Goal: Contribute content

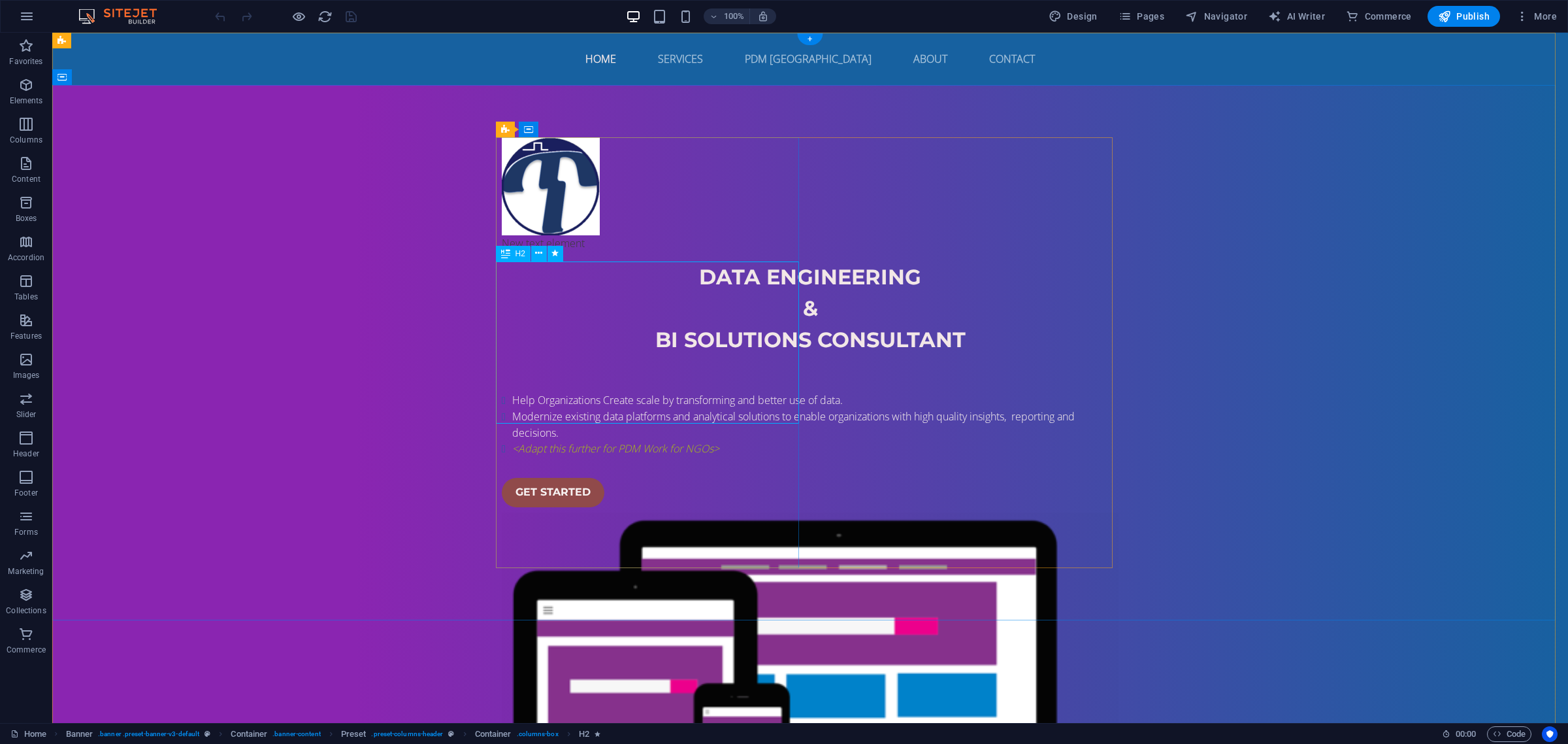
click at [691, 340] on div "DATA ENGINEERING & bI SOLUTIONS consultant" at bounding box center [810, 324] width 617 height 125
click at [715, 344] on div "DATA ENGINEERING & bI SOLUTIONS consultant" at bounding box center [810, 324] width 617 height 125
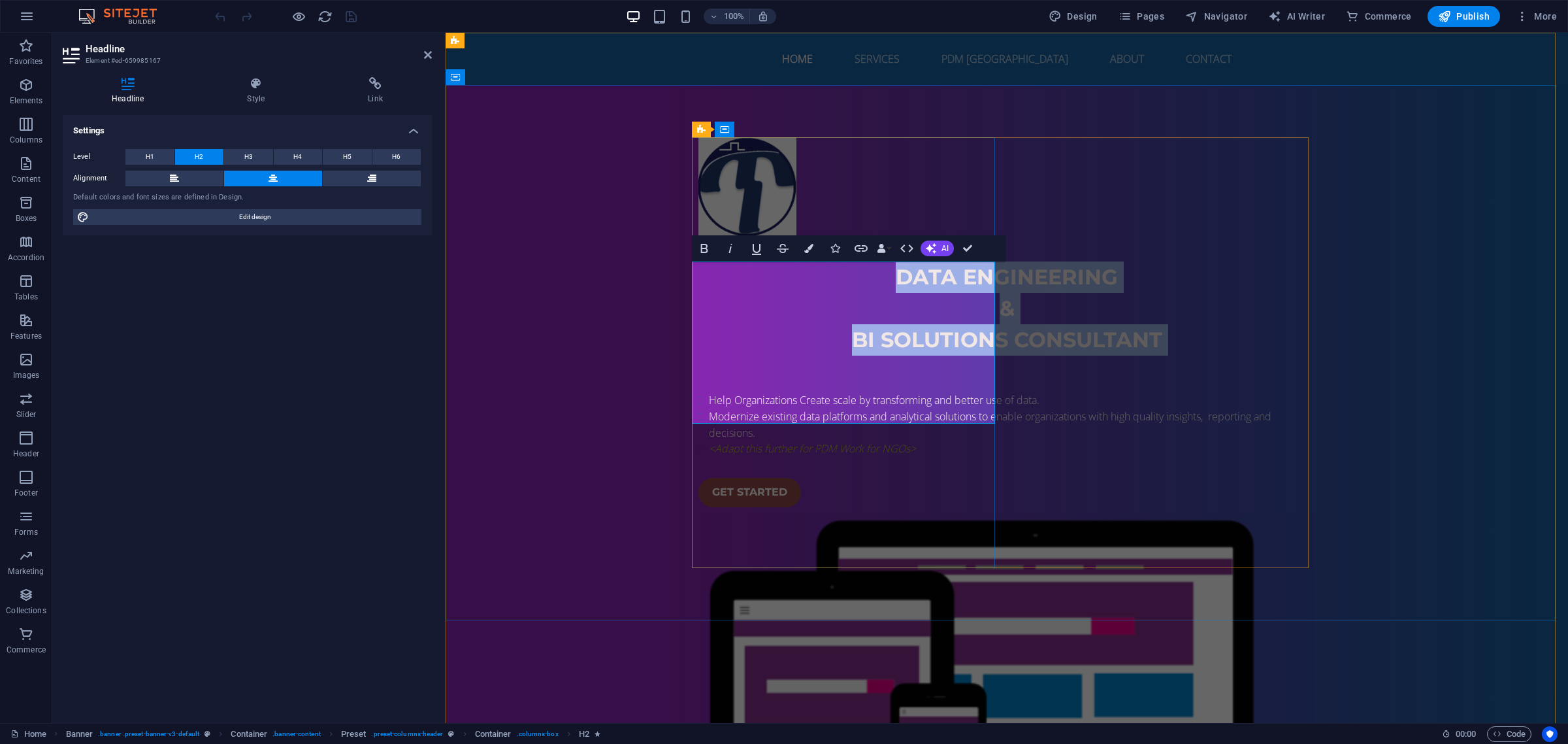
click at [930, 340] on h2 "DATA ENGINEERING & bI SOLUTIONS consultant" at bounding box center [1007, 324] width 617 height 125
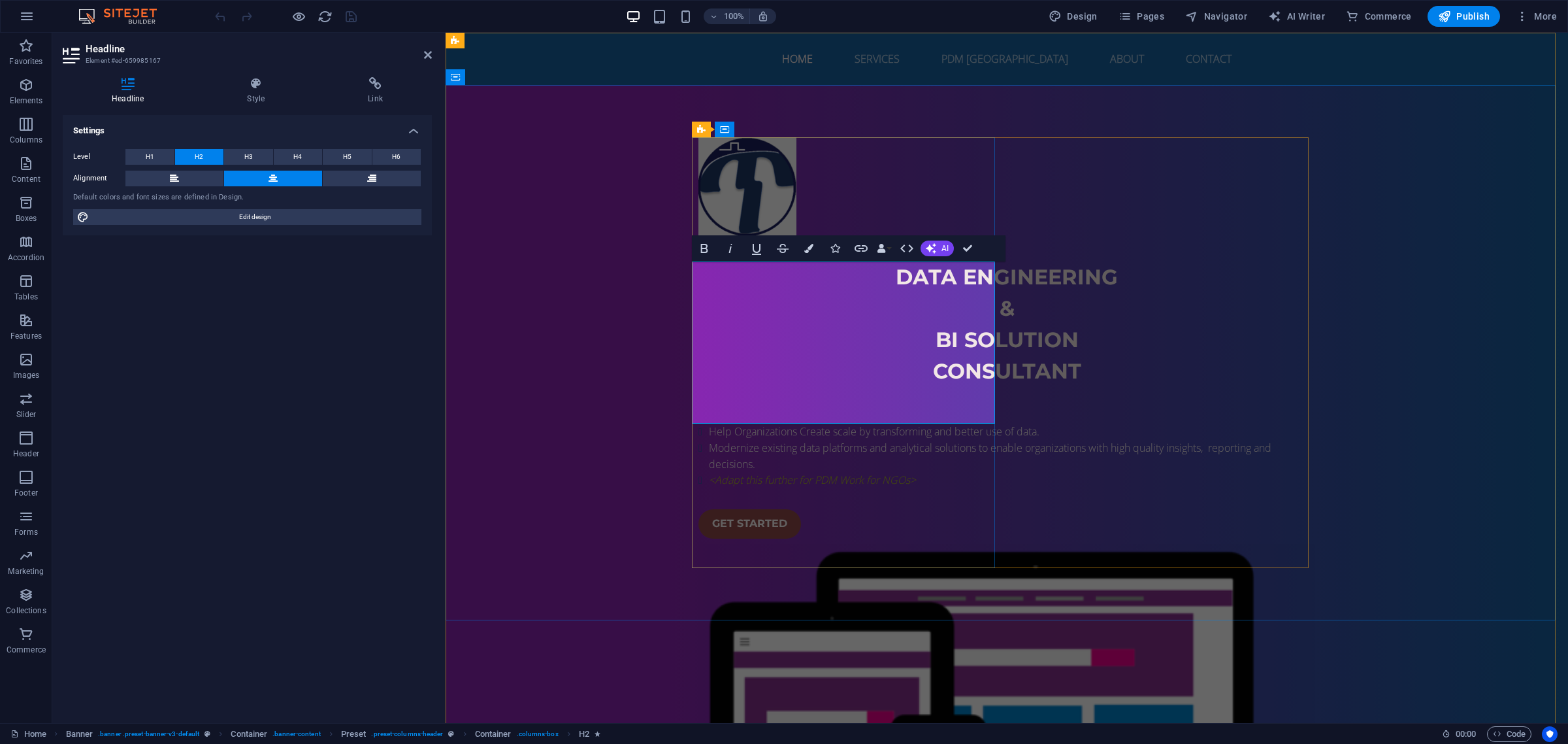
click at [912, 340] on span "DATA ENGINEERING & bI SOLUTION ‌consultant" at bounding box center [1007, 323] width 222 height 119
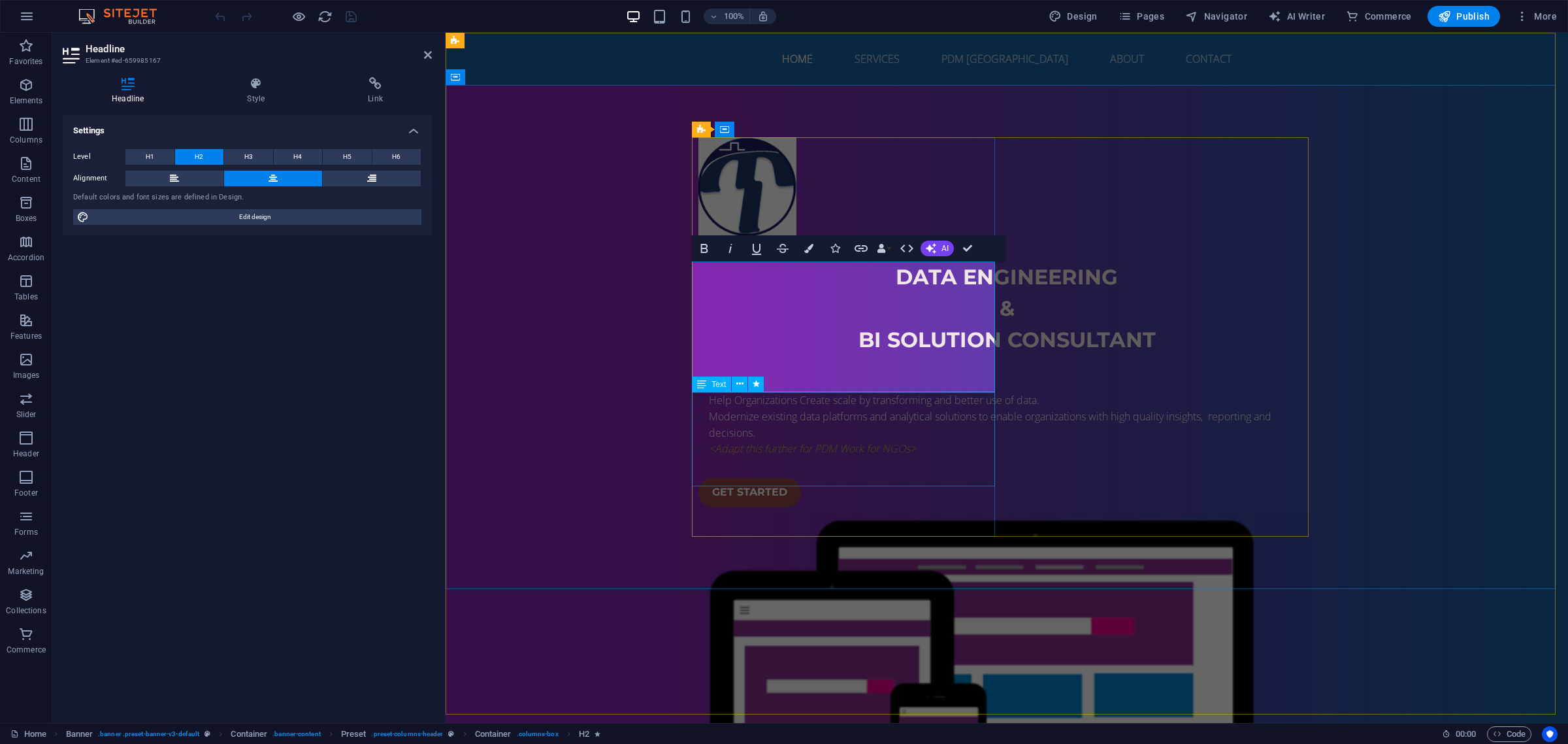
click at [904, 423] on div "Help Organizations Create scale by transforming and better use of data. Moderni…" at bounding box center [1007, 425] width 617 height 65
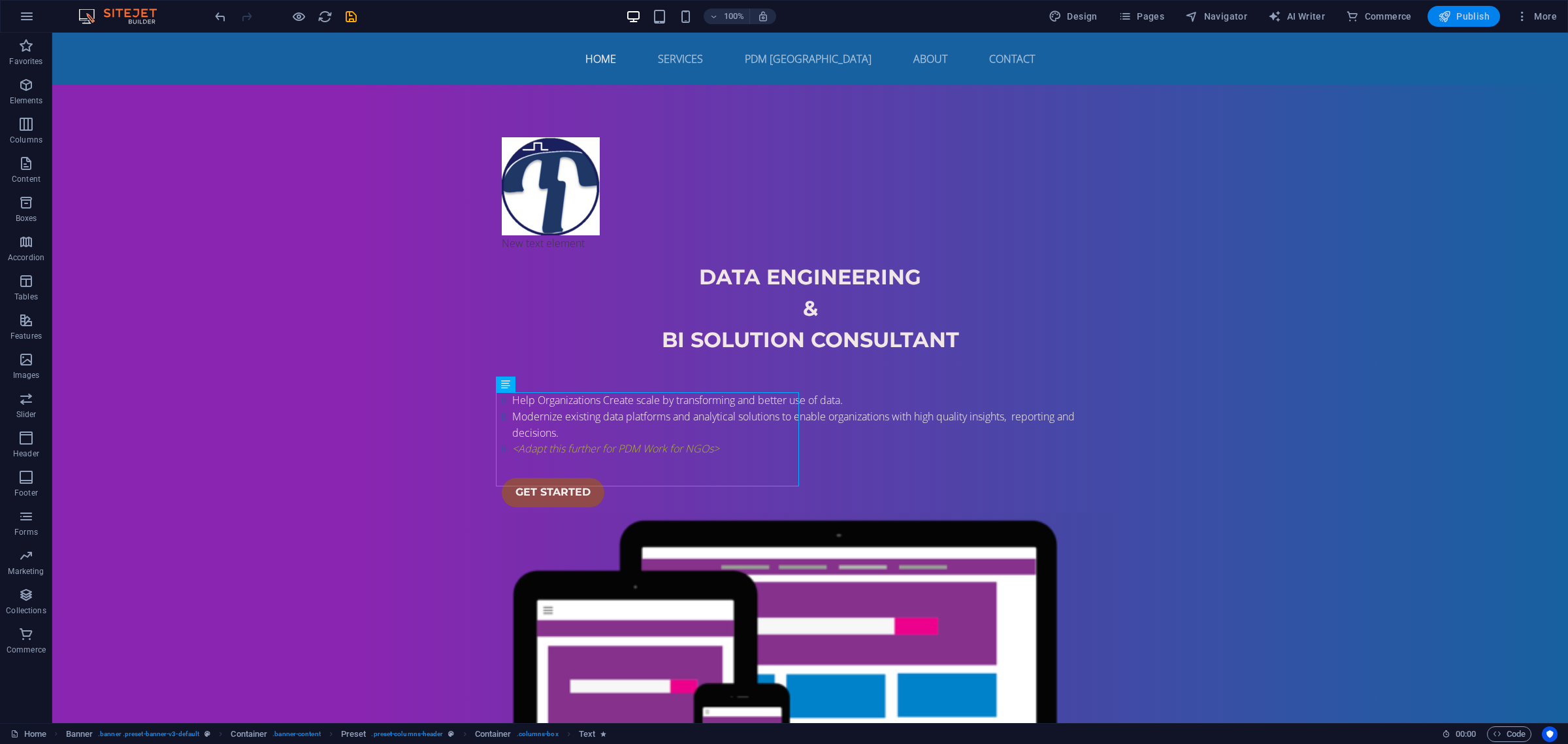
click at [1466, 15] on span "Publish" at bounding box center [1464, 16] width 51 height 13
checkbox input "false"
click at [1226, 82] on div "Home Services PDM [GEOGRAPHIC_DATA] About Contact" at bounding box center [810, 59] width 1516 height 52
click at [660, 457] on div "Help Organizations Create scale by transforming and better use of data. Moderni…" at bounding box center [810, 425] width 617 height 65
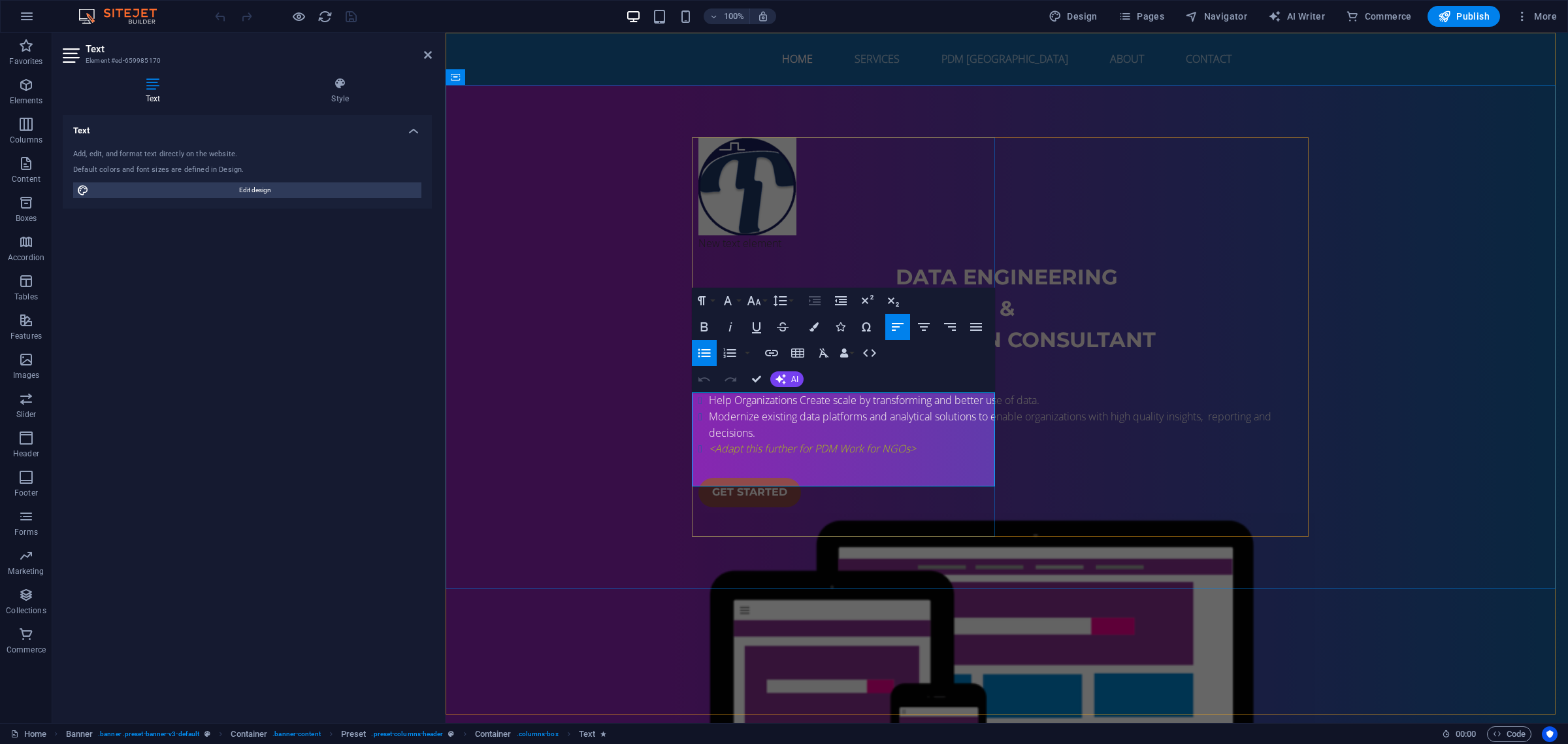
click at [746, 456] on em "<Adapt this further for PDM Work for NGOs>" at bounding box center [812, 449] width 207 height 15
click at [754, 441] on li "Modernize existing data platforms and analytical solutions to enable organizati…" at bounding box center [1012, 424] width 607 height 32
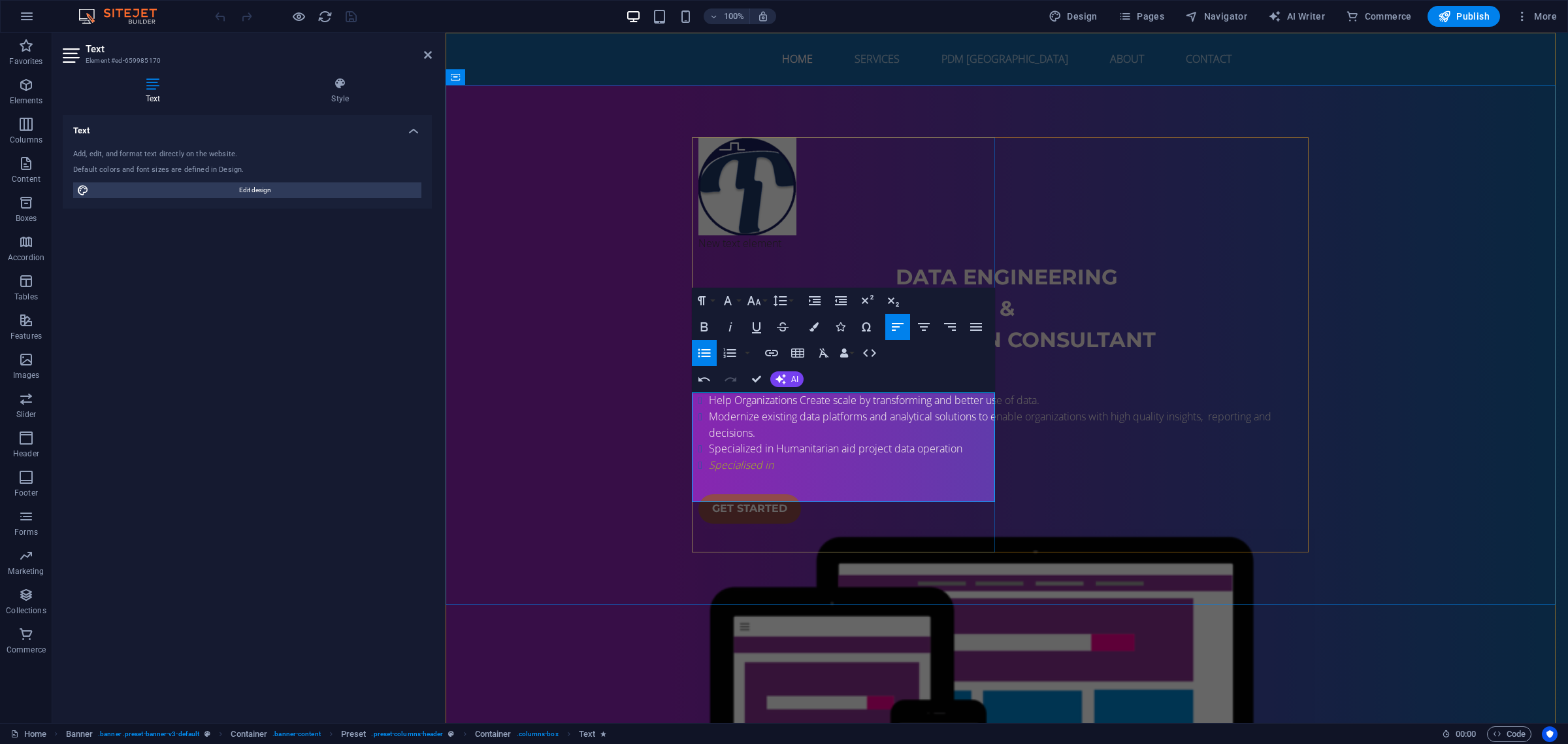
click at [958, 456] on span "Specialized in Humanitarian aid project data operation" at bounding box center [837, 449] width 256 height 15
click at [913, 456] on span "Specialized in Humanitarian aid project data operation" at bounding box center [837, 449] width 256 height 15
click at [958, 456] on span "Specialized in Humanitarian aid project data operation" at bounding box center [837, 449] width 256 height 15
drag, startPoint x: 958, startPoint y: 479, endPoint x: 889, endPoint y: 474, distance: 69.2
click at [889, 456] on span "Specialized in Humanitarian aid project data operation" at bounding box center [837, 449] width 256 height 15
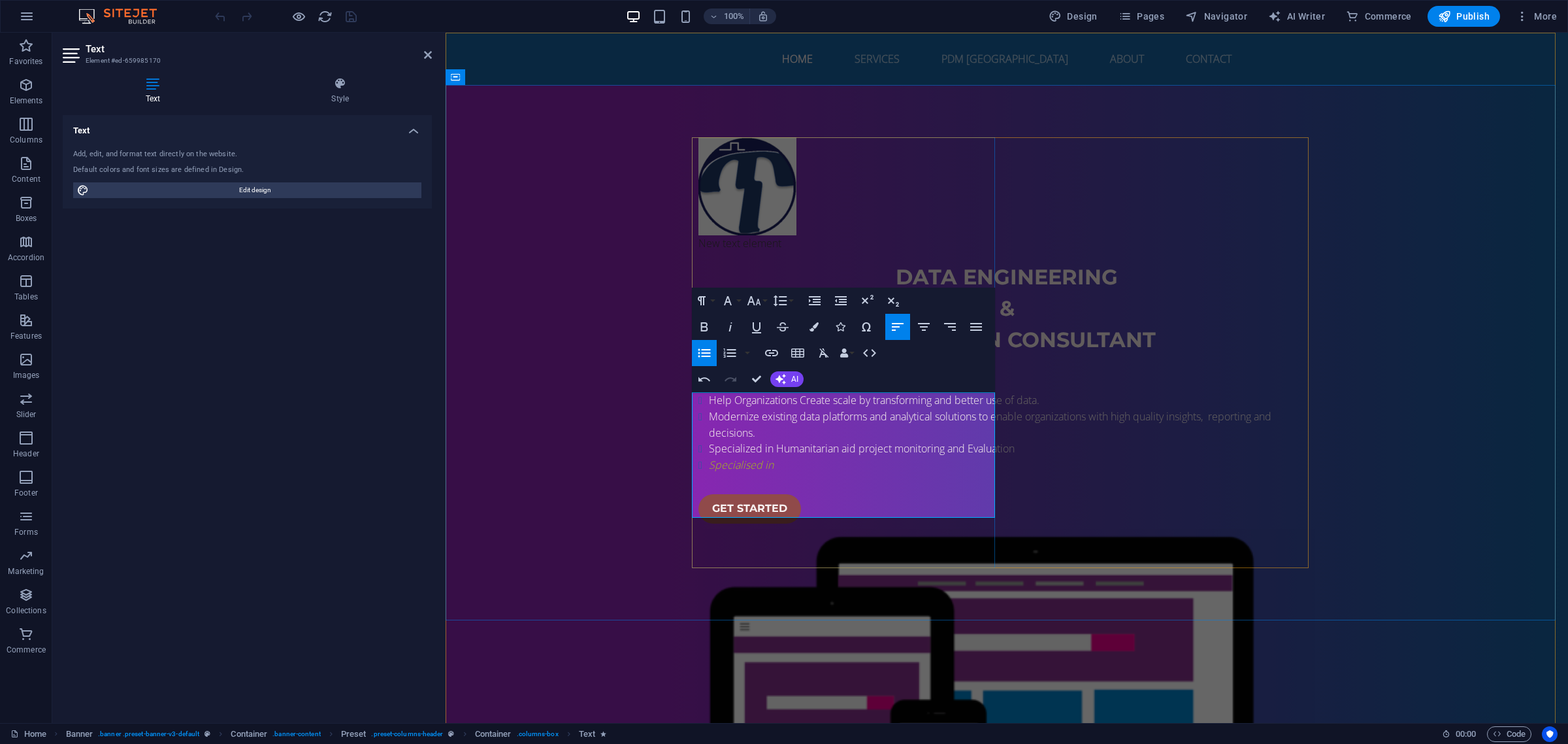
click at [884, 456] on span "Specialized in Humanitarian aid project monitoring and Evaluation" at bounding box center [864, 449] width 311 height 15
click at [709, 456] on span "Specialized in Humanitarian aid programs monitoring and Evaluation" at bounding box center [867, 449] width 317 height 15
click at [755, 456] on span "Specialized in Humanitarian aid programs monitoring and evaluation" at bounding box center [867, 449] width 317 height 15
click at [789, 473] on li "Specialised in" at bounding box center [1012, 465] width 607 height 16
drag, startPoint x: 789, startPoint y: 507, endPoint x: 703, endPoint y: 508, distance: 86.0
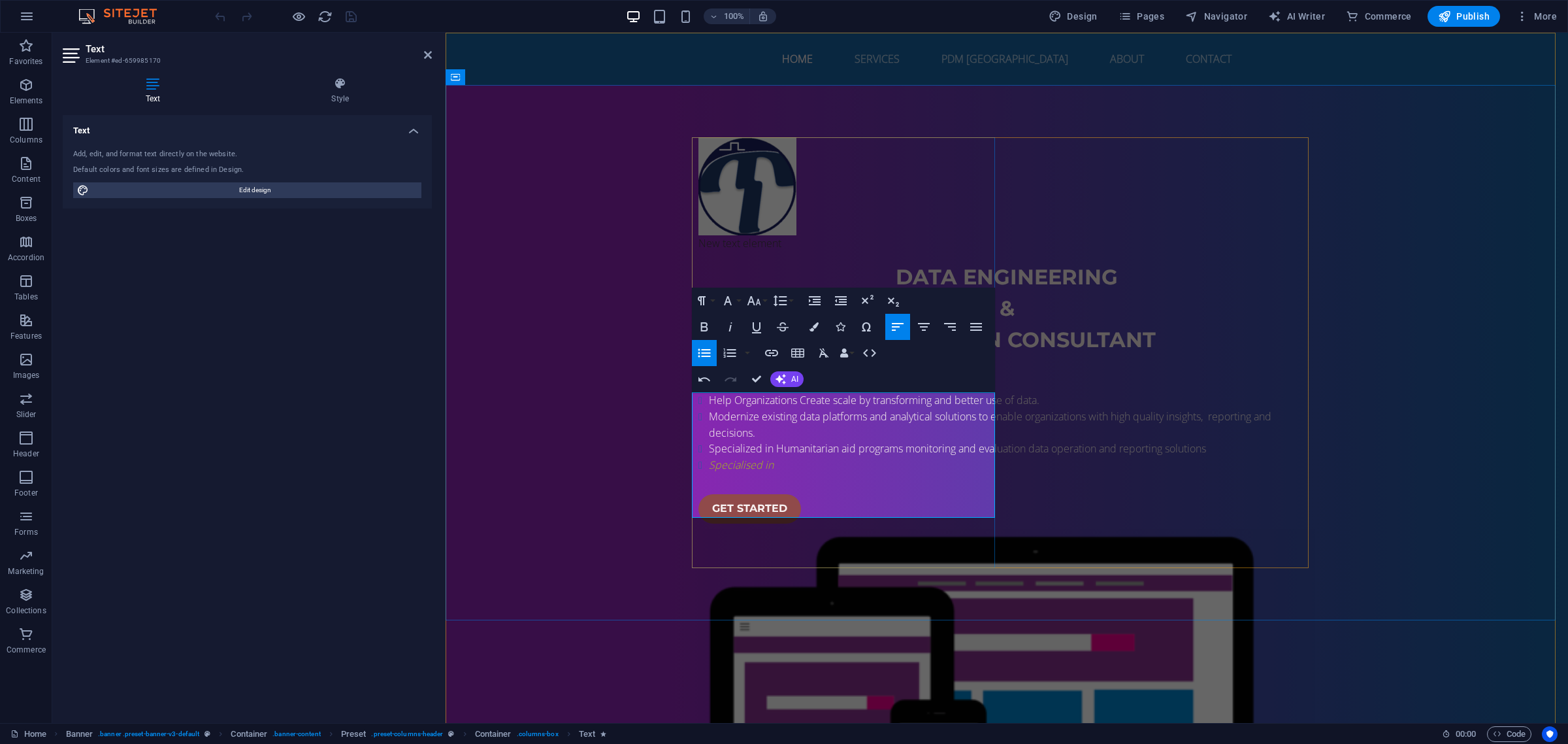
click at [709, 473] on li "Specialised in" at bounding box center [1012, 465] width 607 height 16
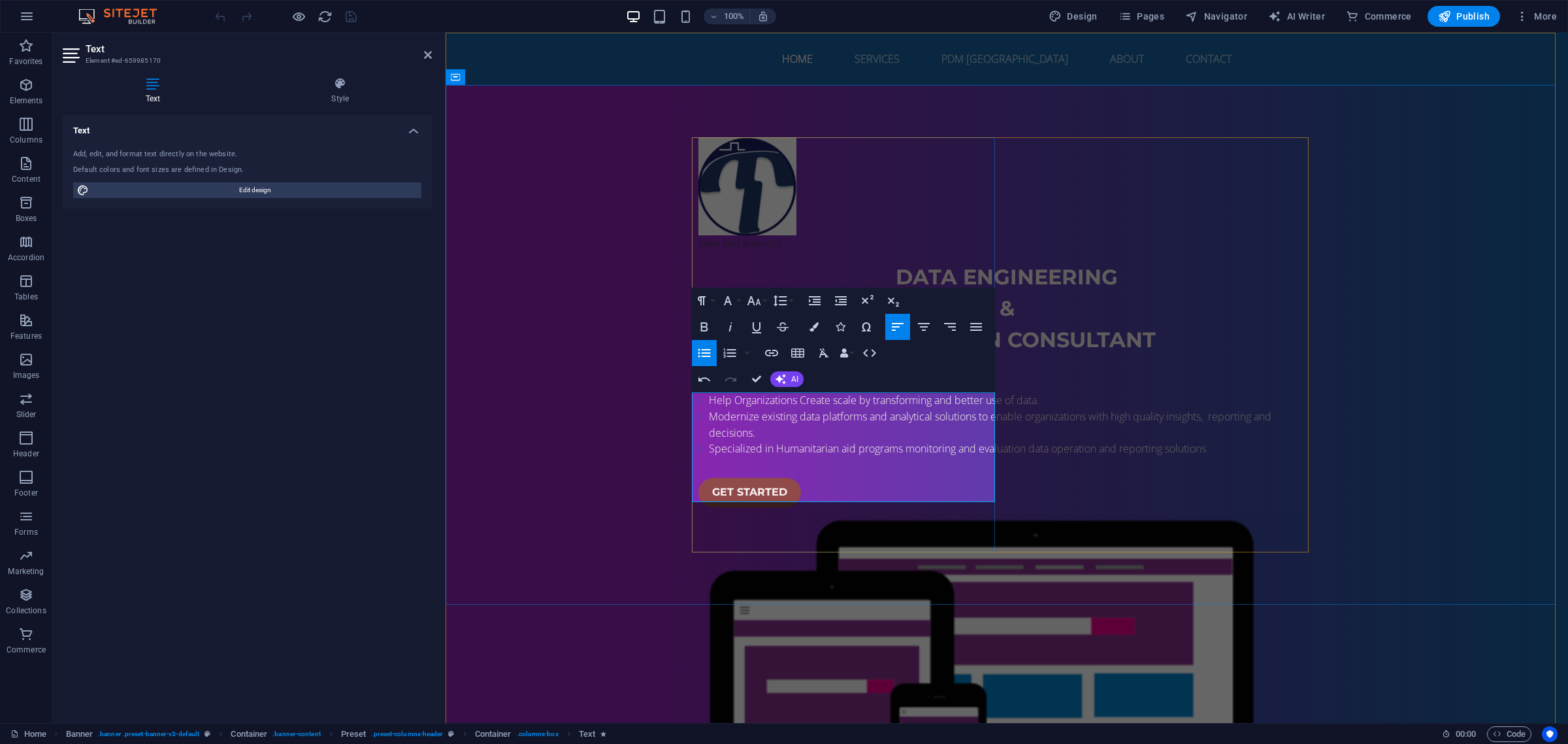
click at [876, 408] on li "Help Organizations Create scale by transforming and better use of data." at bounding box center [1012, 400] width 607 height 16
click at [1402, 549] on div "New text element DATA ENGINEERING & bI SOLUTION consultant Help Organizations C…" at bounding box center [1007, 516] width 1123 height 863
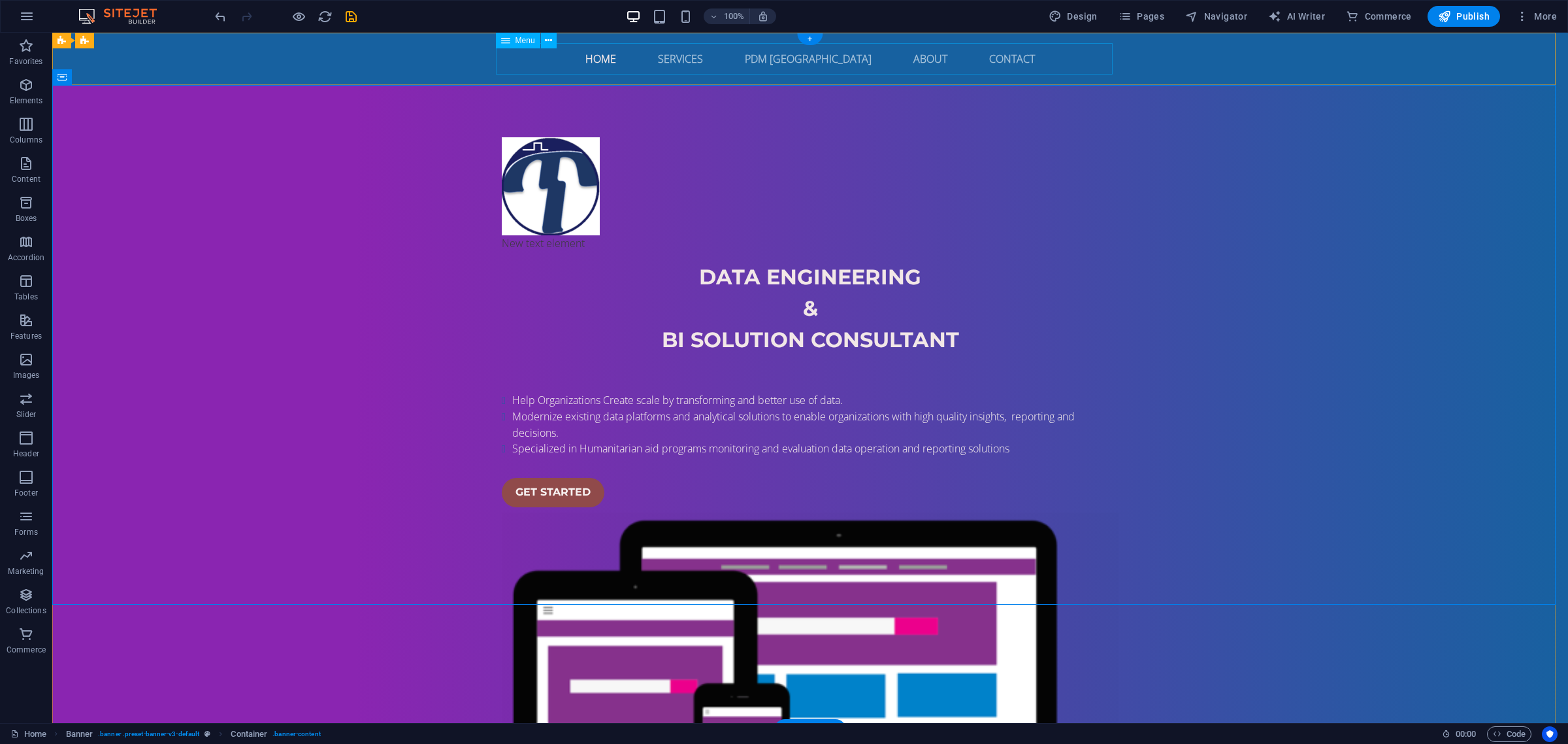
click at [891, 62] on nav "Home Services PDM Ethiopia About Contact" at bounding box center [810, 59] width 617 height 32
click at [1451, 20] on icon "button" at bounding box center [1445, 16] width 13 height 13
checkbox input "false"
